Goal: Task Accomplishment & Management: Use online tool/utility

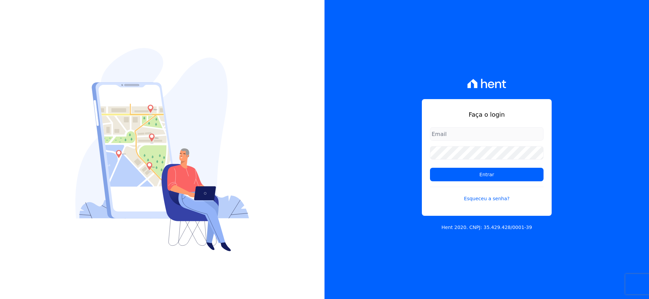
click at [478, 138] on input "email" at bounding box center [487, 134] width 114 height 14
type input "[EMAIL_ADDRESS][DOMAIN_NAME]"
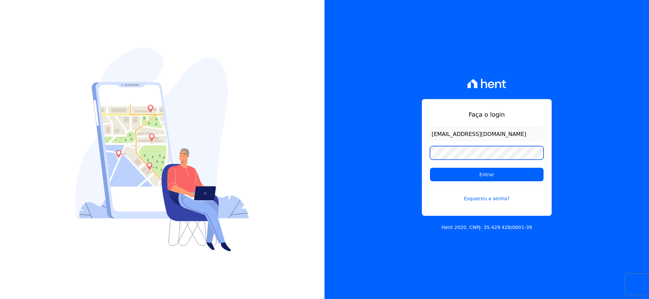
click at [430, 168] on input "Entrar" at bounding box center [487, 175] width 114 height 14
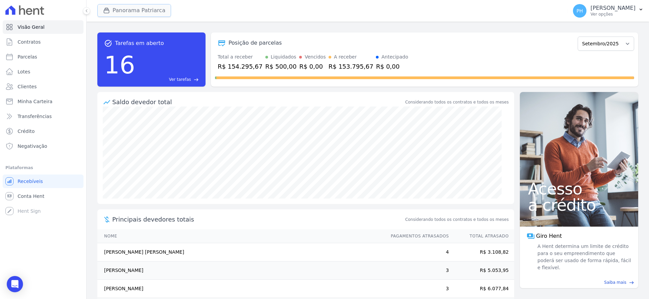
click at [134, 9] on button "Panorama Patriarca" at bounding box center [134, 10] width 74 height 13
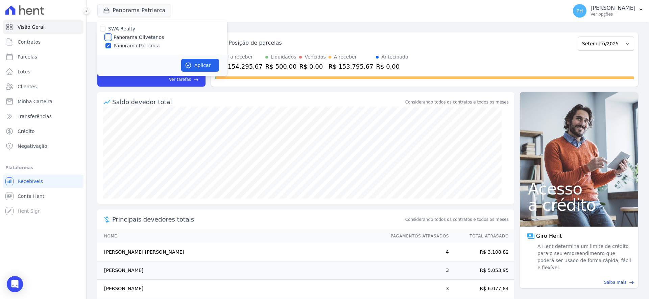
click at [109, 36] on input "Panorama Olivetanos" at bounding box center [107, 36] width 5 height 5
checkbox input "true"
click at [109, 42] on div at bounding box center [107, 45] width 5 height 7
click at [109, 44] on input "Panorama Patriarca" at bounding box center [107, 45] width 5 height 5
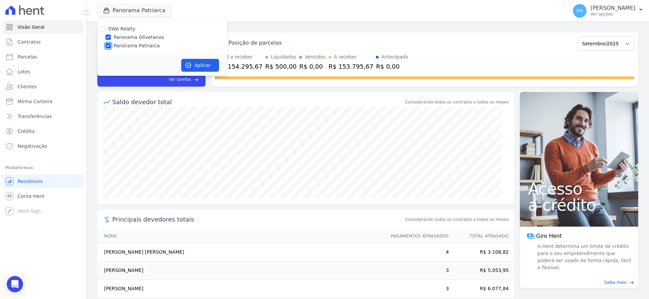
checkbox input "false"
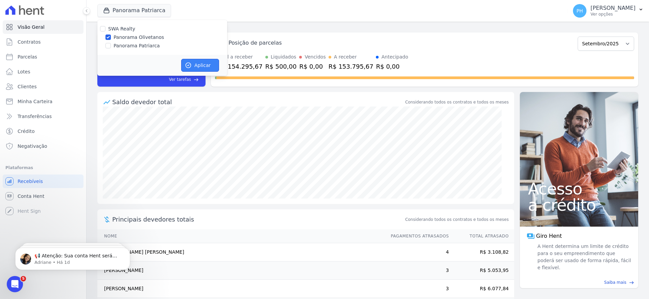
click at [199, 66] on button "Aplicar" at bounding box center [200, 65] width 38 height 13
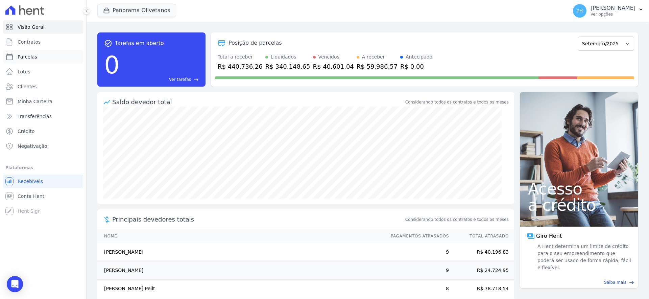
click at [43, 58] on link "Parcelas" at bounding box center [43, 57] width 81 height 14
select select
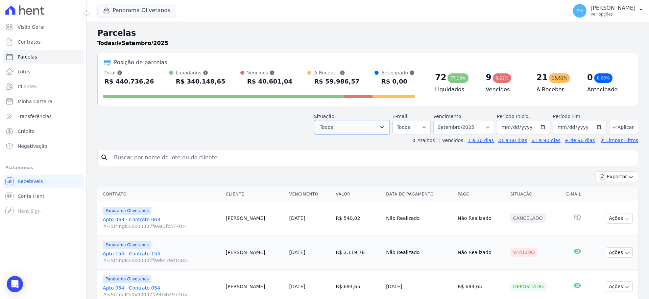
click at [389, 125] on button "Todos" at bounding box center [352, 127] width 76 height 14
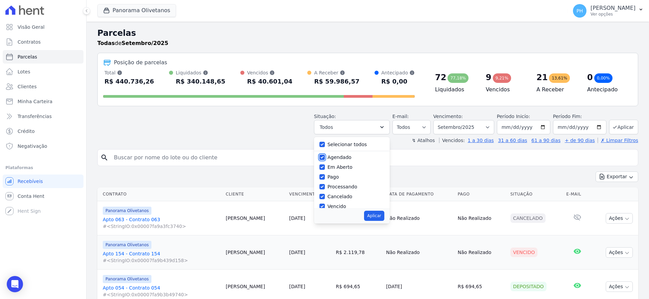
click at [325, 157] on input "Agendado" at bounding box center [321, 156] width 5 height 5
checkbox input "false"
click at [325, 166] on input "Em Aberto" at bounding box center [321, 166] width 5 height 5
checkbox input "false"
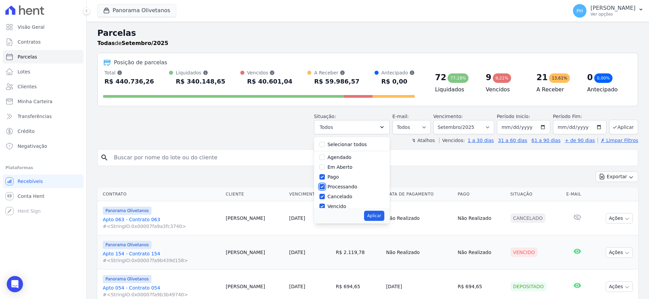
click at [325, 185] on input "Processando" at bounding box center [321, 186] width 5 height 5
checkbox input "false"
click at [325, 150] on input "Cancelado" at bounding box center [321, 150] width 5 height 5
checkbox input "false"
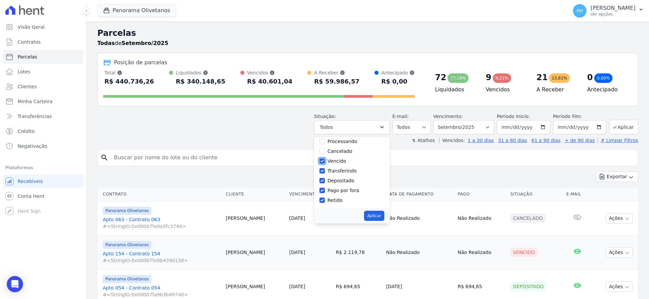
click at [325, 159] on input "Vencido" at bounding box center [321, 160] width 5 height 5
checkbox input "false"
click at [325, 199] on input "Retido" at bounding box center [321, 199] width 5 height 5
checkbox input "false"
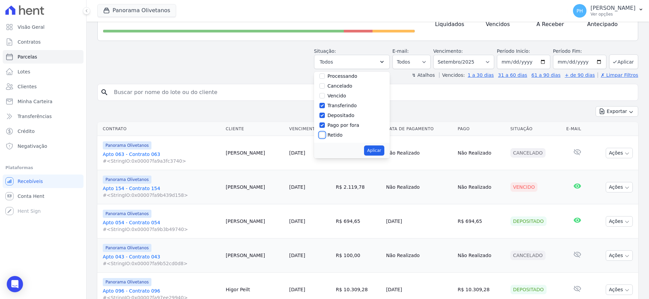
scroll to position [84, 0]
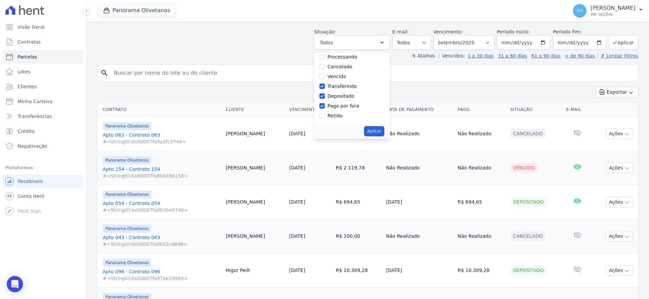
drag, startPoint x: 378, startPoint y: 131, endPoint x: 378, endPoint y: 135, distance: 4.4
click at [378, 130] on button "Aplicar" at bounding box center [374, 131] width 20 height 10
select select "paid"
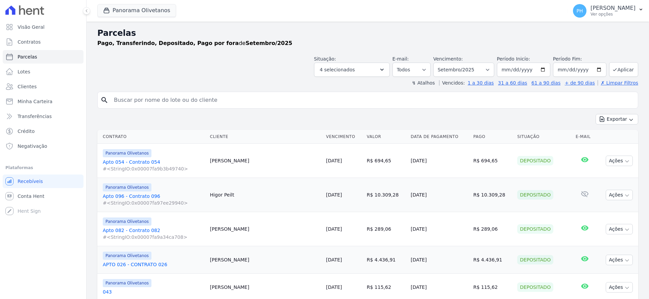
select select
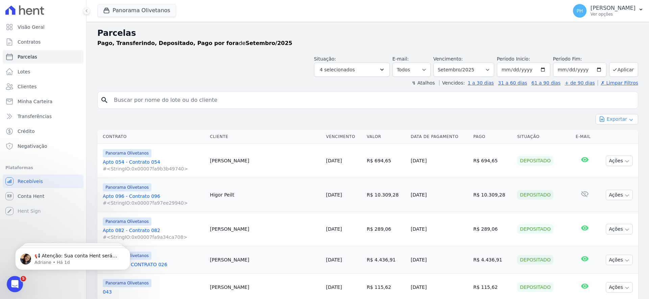
click at [615, 120] on button "Exportar" at bounding box center [616, 119] width 43 height 10
click at [615, 148] on span "Exportar CSV" at bounding box center [616, 146] width 36 height 7
